Goal: Task Accomplishment & Management: Manage account settings

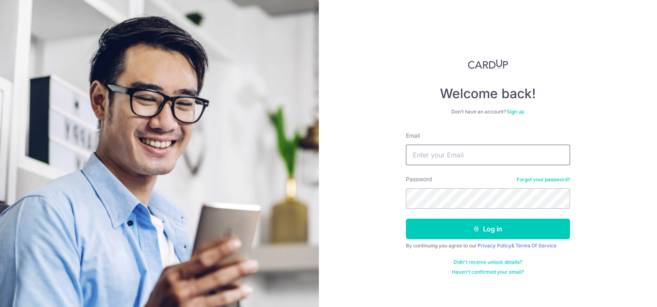
type input "[EMAIL_ADDRESS][DOMAIN_NAME]"
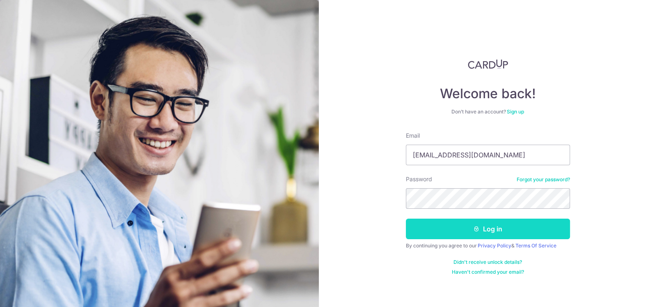
click at [480, 230] on icon "submit" at bounding box center [476, 228] width 7 height 7
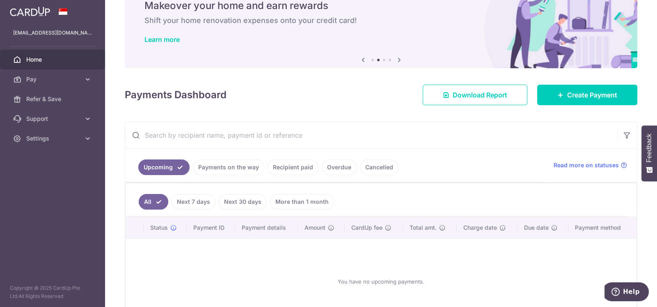
scroll to position [82, 0]
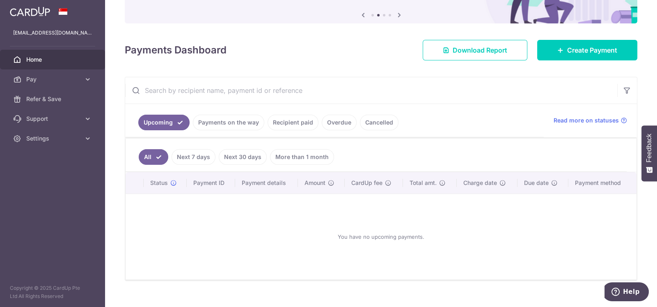
click at [230, 119] on link "Payments on the way" at bounding box center [228, 123] width 71 height 16
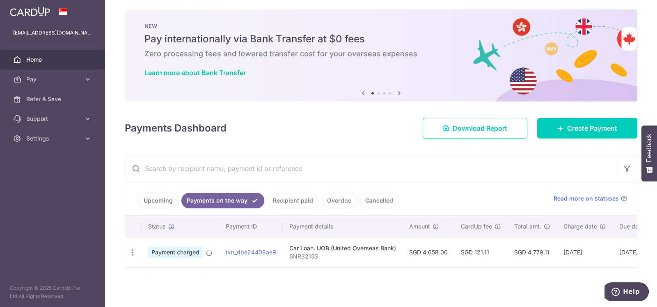
scroll to position [0, 85]
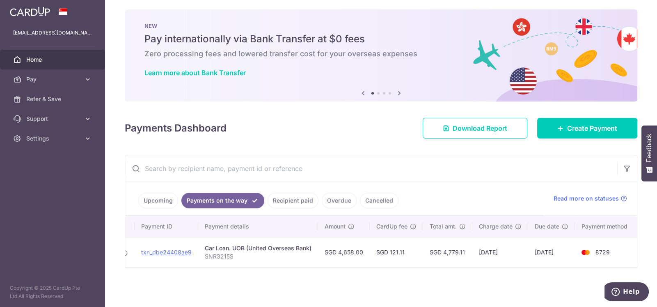
click at [150, 199] on link "Upcoming" at bounding box center [158, 200] width 40 height 16
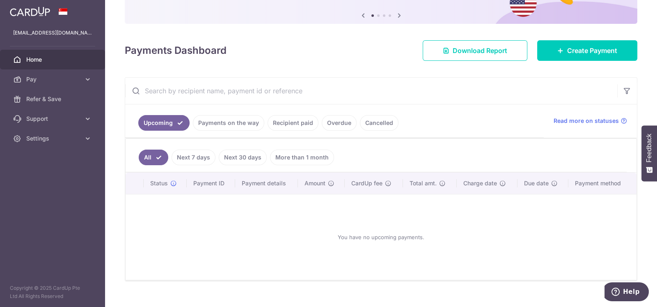
scroll to position [93, 0]
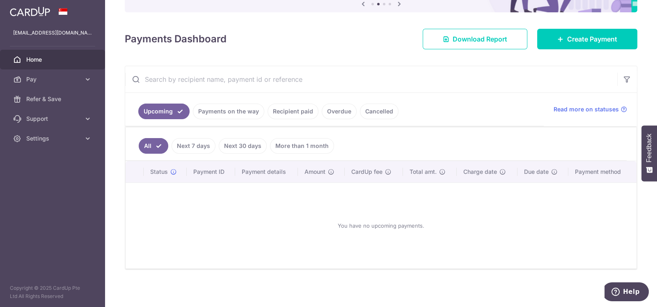
click at [291, 142] on link "More than 1 month" at bounding box center [302, 146] width 64 height 16
click at [234, 143] on link "Next 30 days" at bounding box center [231, 146] width 48 height 16
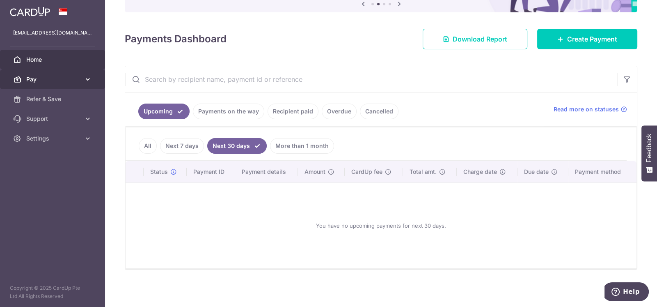
click at [54, 77] on span "Pay" at bounding box center [53, 79] width 54 height 8
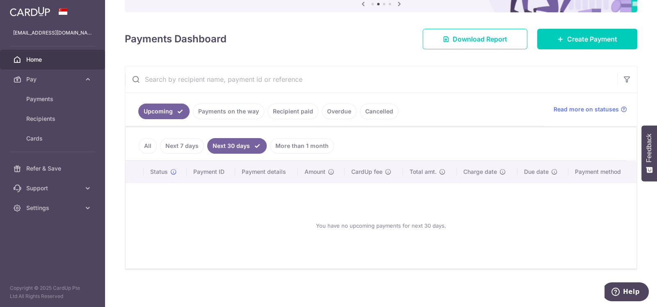
click at [237, 114] on link "Payments on the way" at bounding box center [228, 111] width 71 height 16
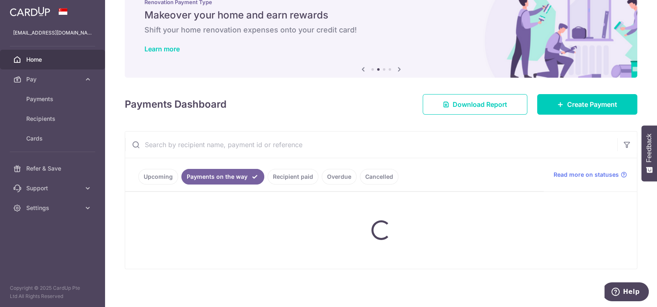
scroll to position [7, 0]
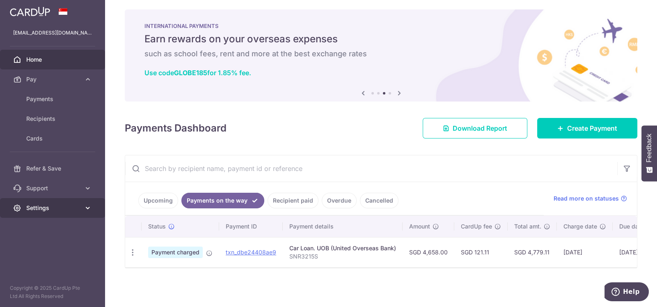
click at [74, 208] on span "Settings" at bounding box center [53, 208] width 54 height 8
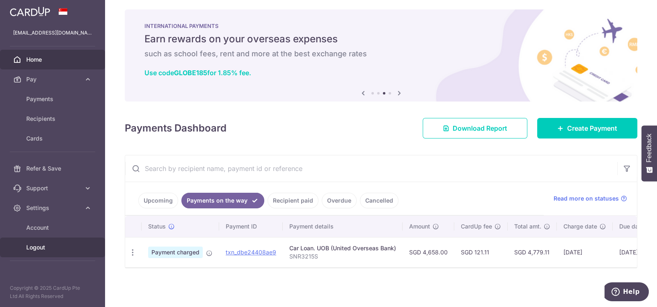
click at [36, 247] on span "Logout" at bounding box center [53, 247] width 54 height 8
